Goal: Task Accomplishment & Management: Manage account settings

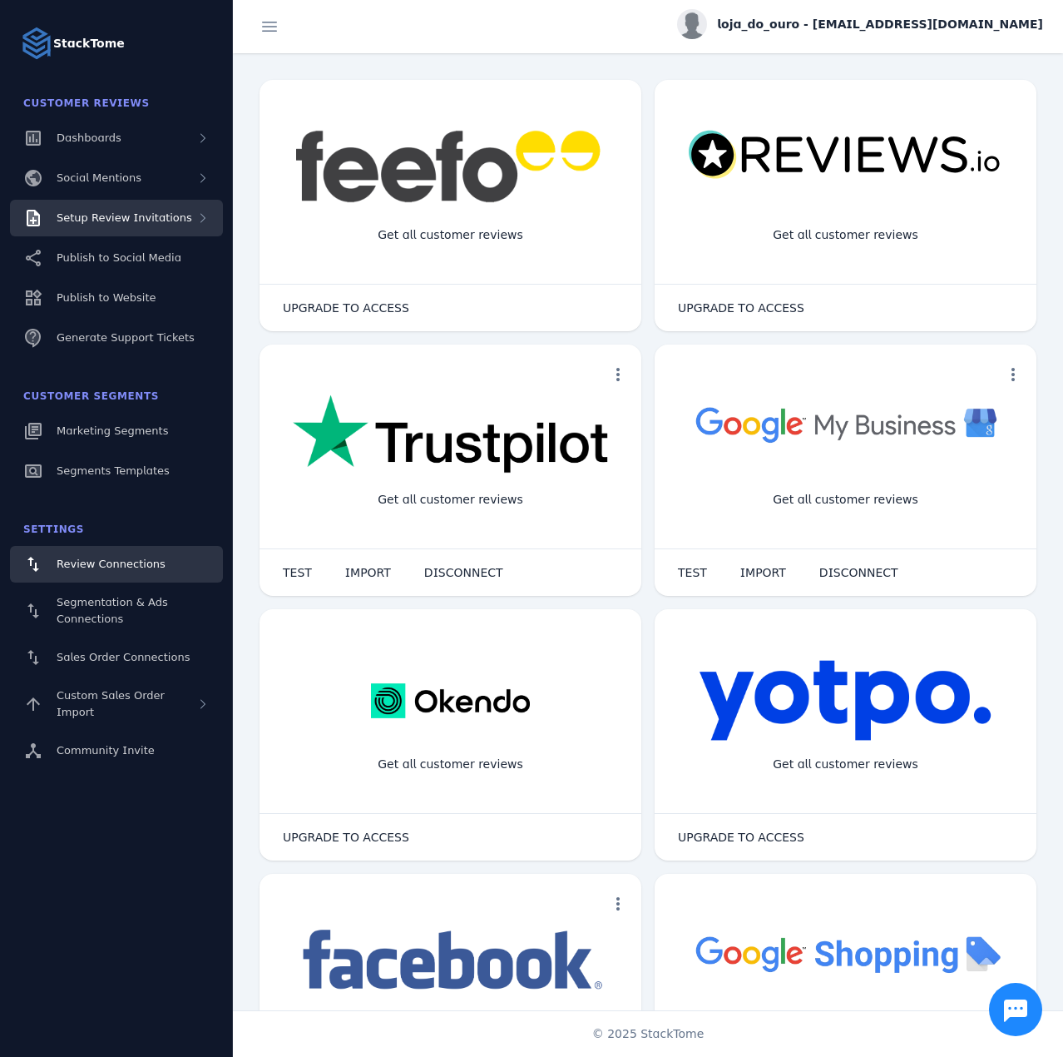
click at [183, 219] on div "Setup Review Invitations" at bounding box center [116, 218] width 213 height 37
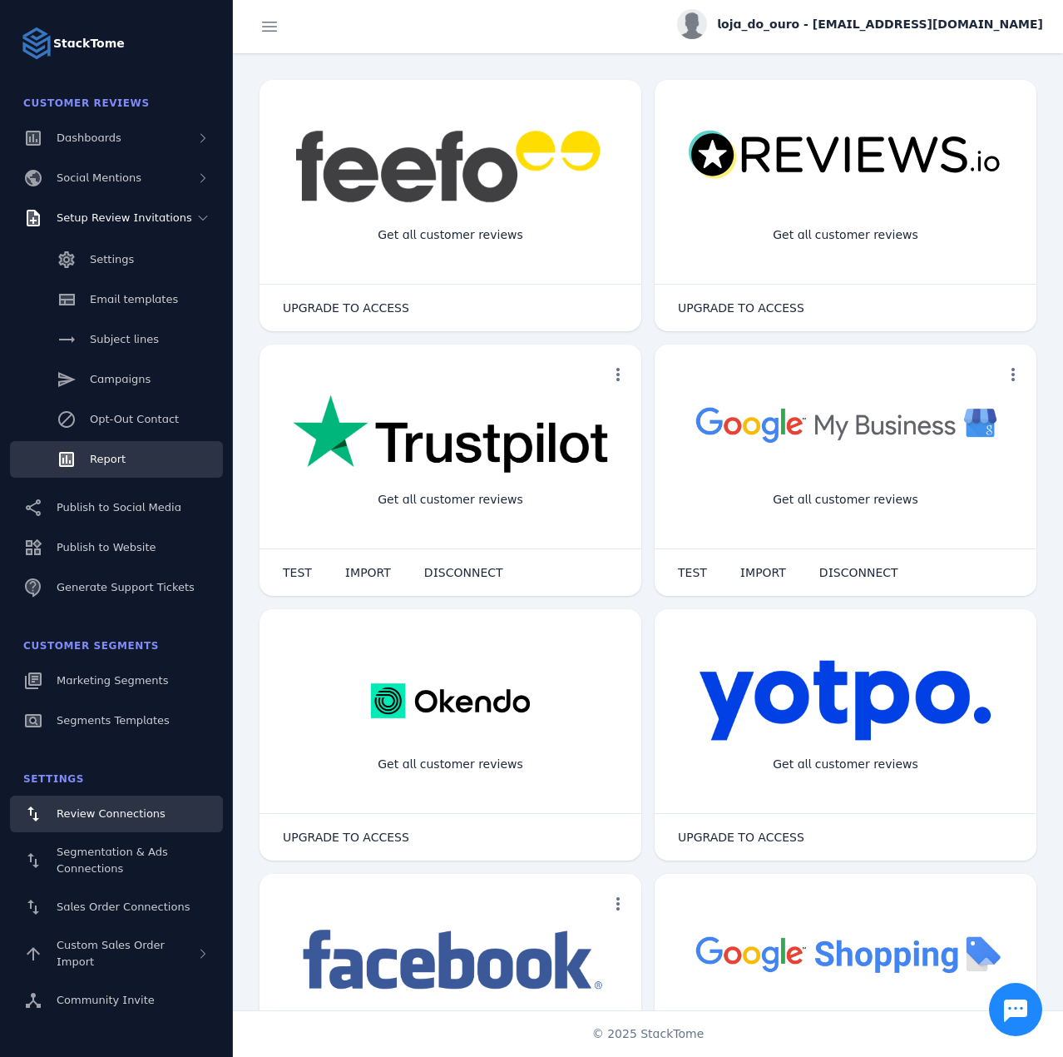
click at [124, 449] on link "Report" at bounding box center [116, 459] width 213 height 37
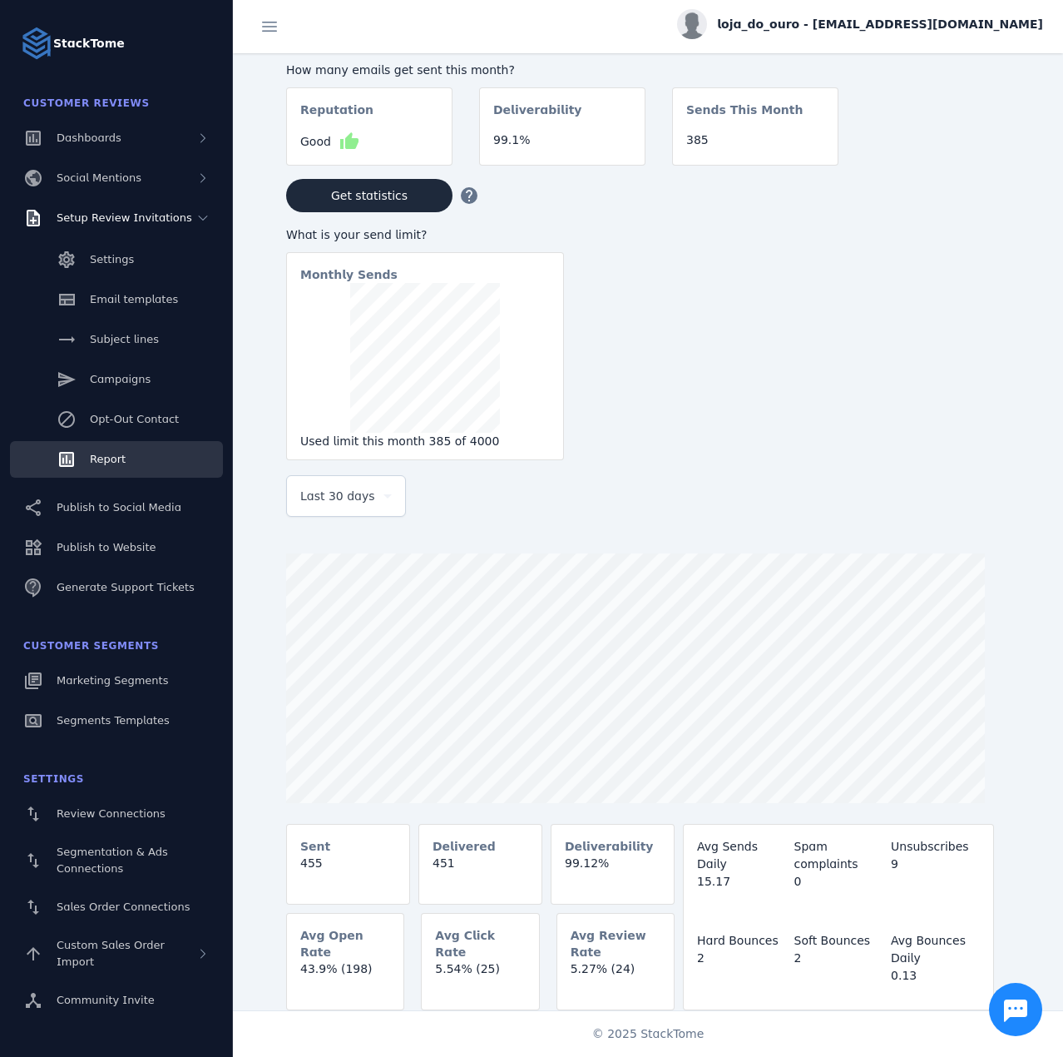
click at [344, 514] on div "Last 30 days" at bounding box center [346, 496] width 92 height 40
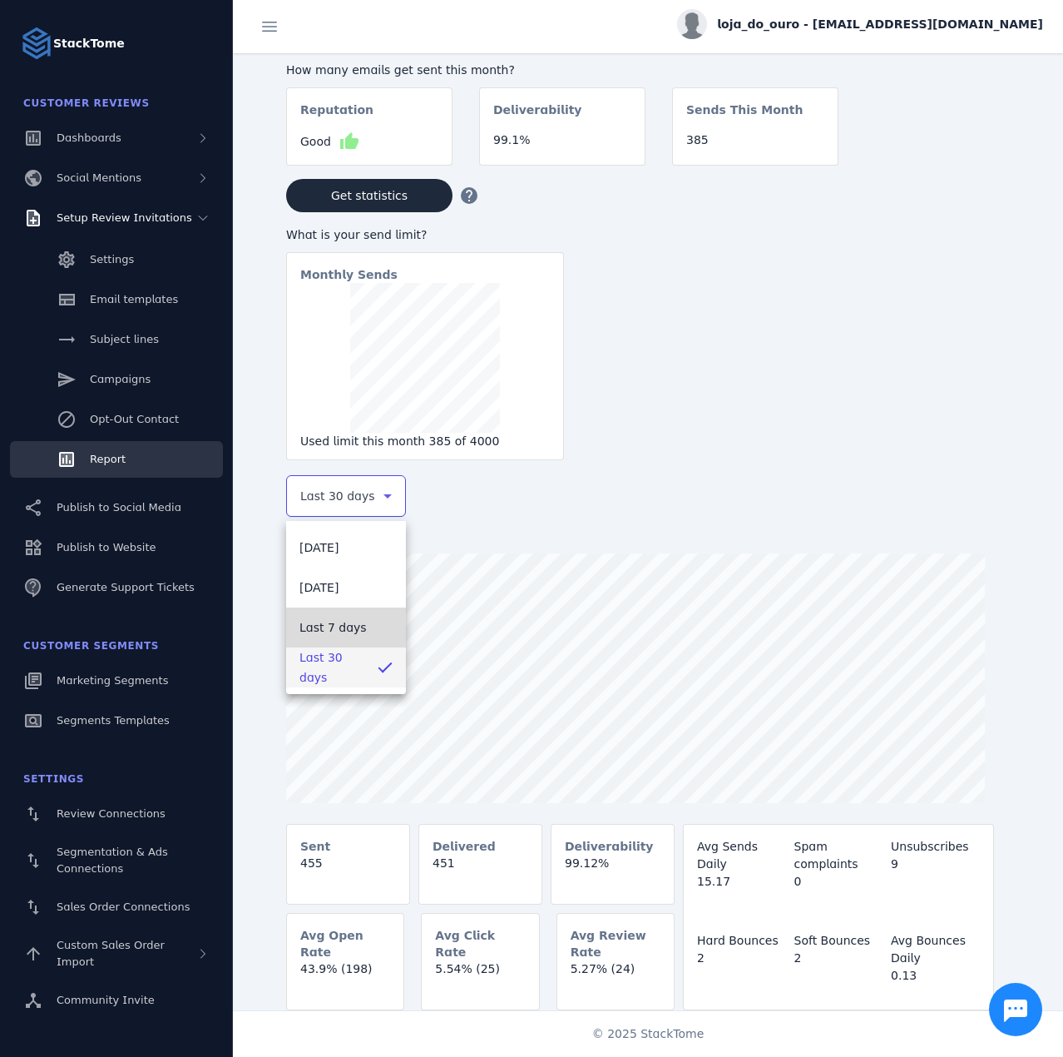
click at [333, 621] on span "Last 7 days" at bounding box center [333, 627] width 67 height 20
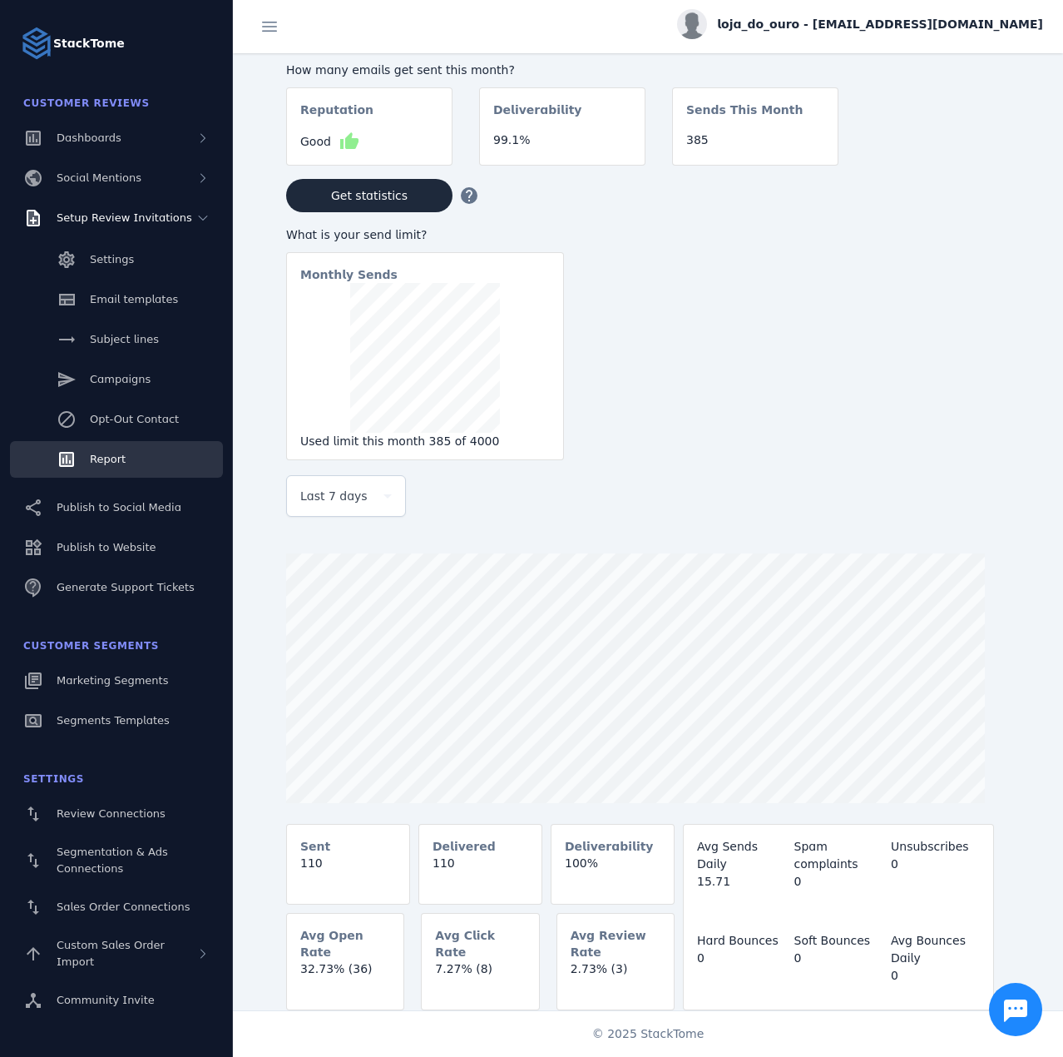
click at [968, 25] on span "loja_do_ouro - [EMAIL_ADDRESS][DOMAIN_NAME]" at bounding box center [880, 24] width 326 height 17
click at [1001, 161] on span "Sign out" at bounding box center [991, 161] width 48 height 20
